Goal: Task Accomplishment & Management: Manage account settings

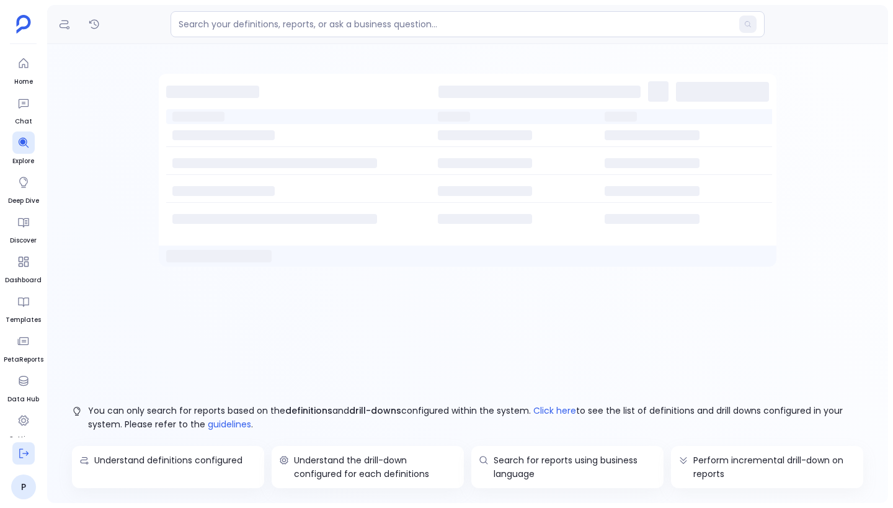
click at [22, 454] on icon at bounding box center [23, 453] width 12 height 12
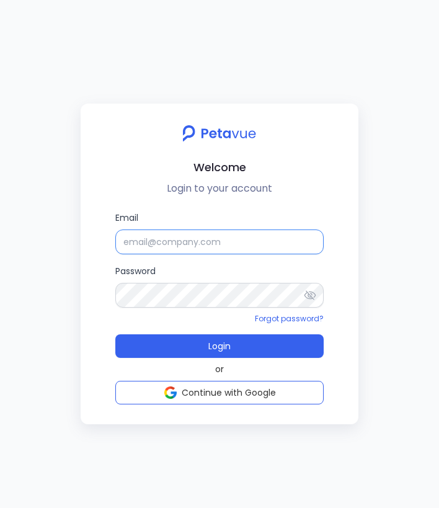
click at [238, 238] on input "Email" at bounding box center [219, 242] width 208 height 25
type input "[EMAIL_ADDRESS][DOMAIN_NAME]"
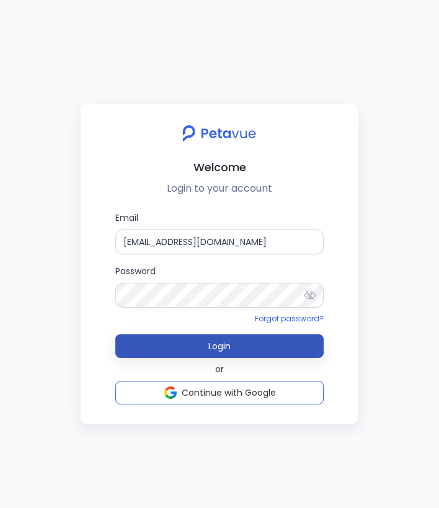
click at [262, 346] on button "Login" at bounding box center [219, 346] width 208 height 24
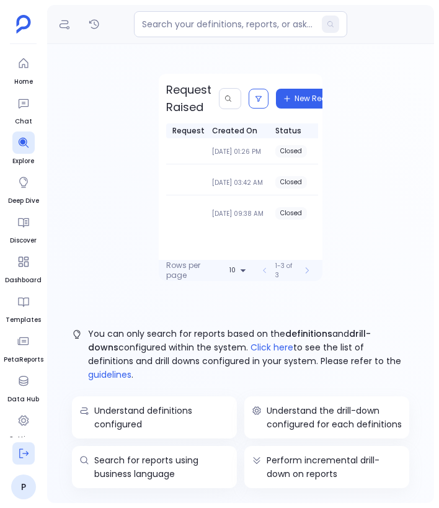
click at [28, 451] on icon at bounding box center [23, 453] width 12 height 12
